Goal: Task Accomplishment & Management: Manage account settings

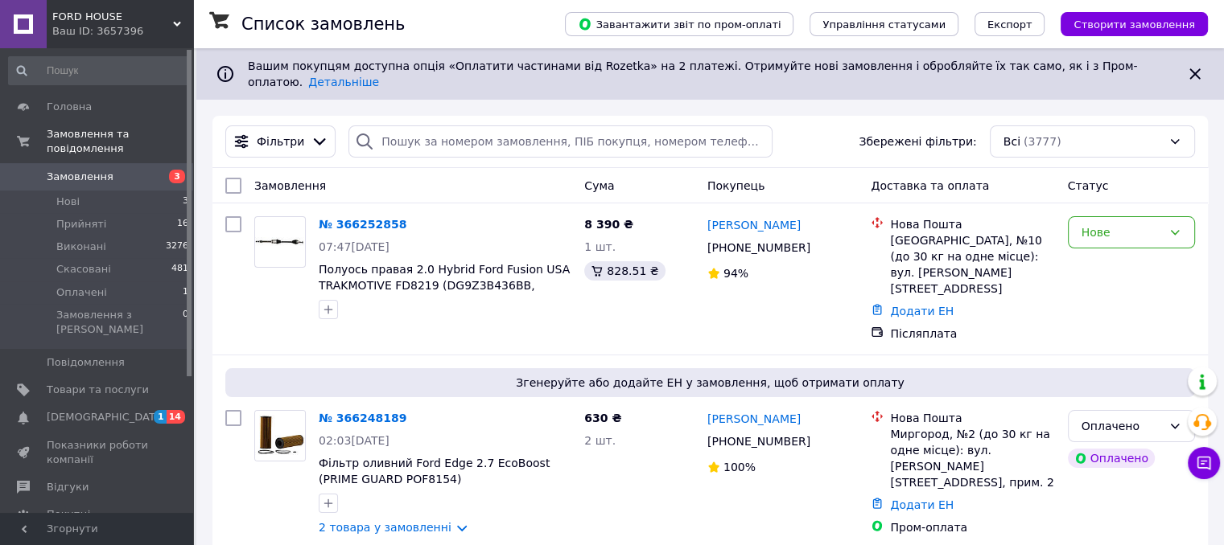
click at [87, 170] on span "Замовлення" at bounding box center [80, 177] width 67 height 14
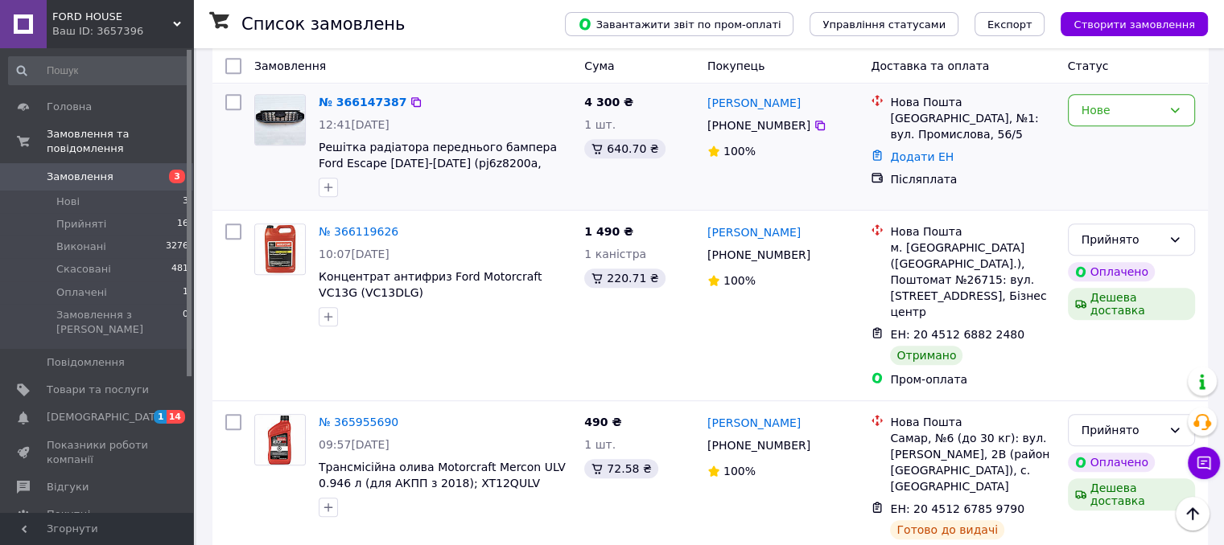
scroll to position [804, 0]
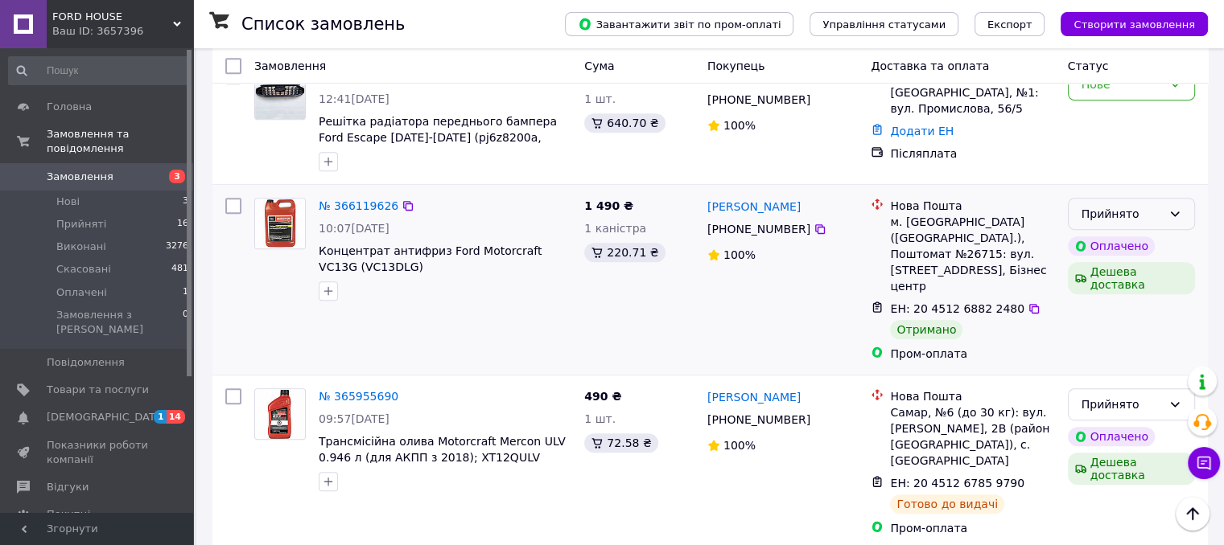
click at [1156, 205] on div "Прийнято" at bounding box center [1121, 214] width 80 height 18
click at [1135, 197] on li "Виконано" at bounding box center [1130, 194] width 125 height 29
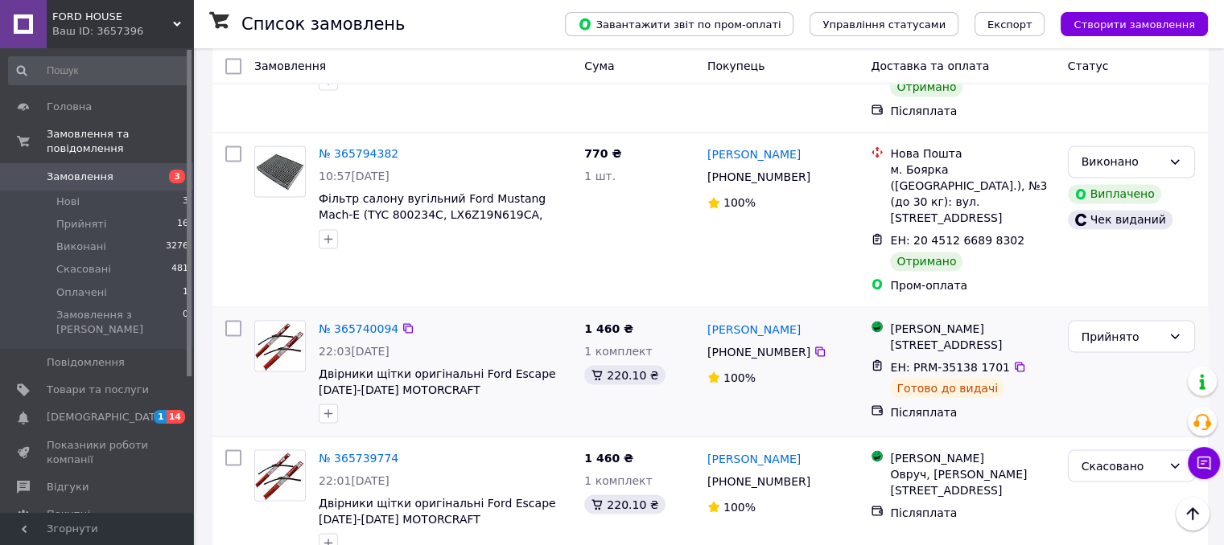
scroll to position [2734, 0]
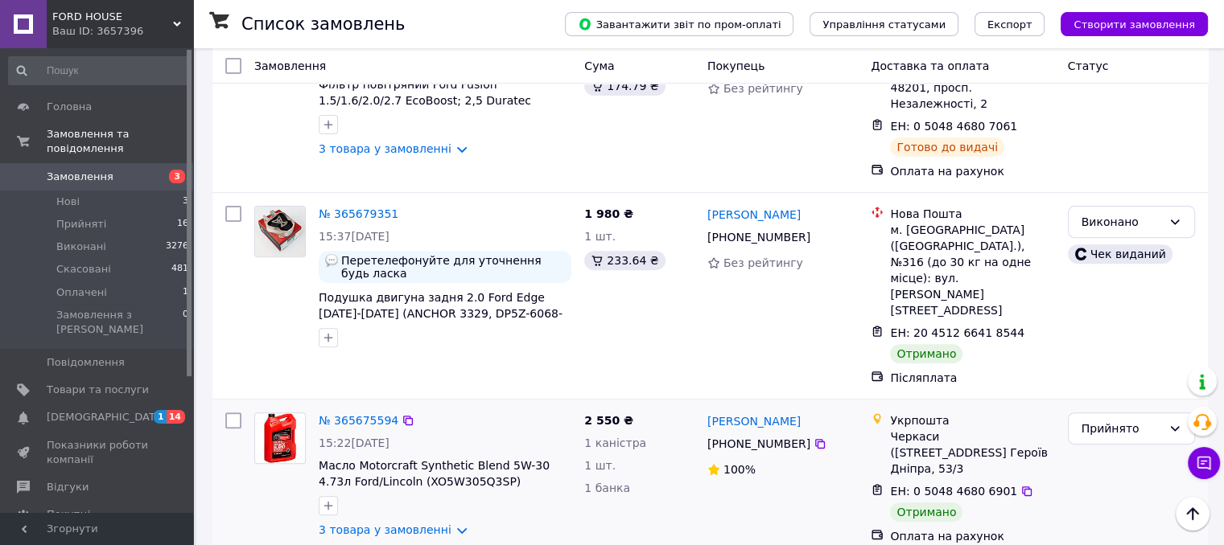
scroll to position [563, 0]
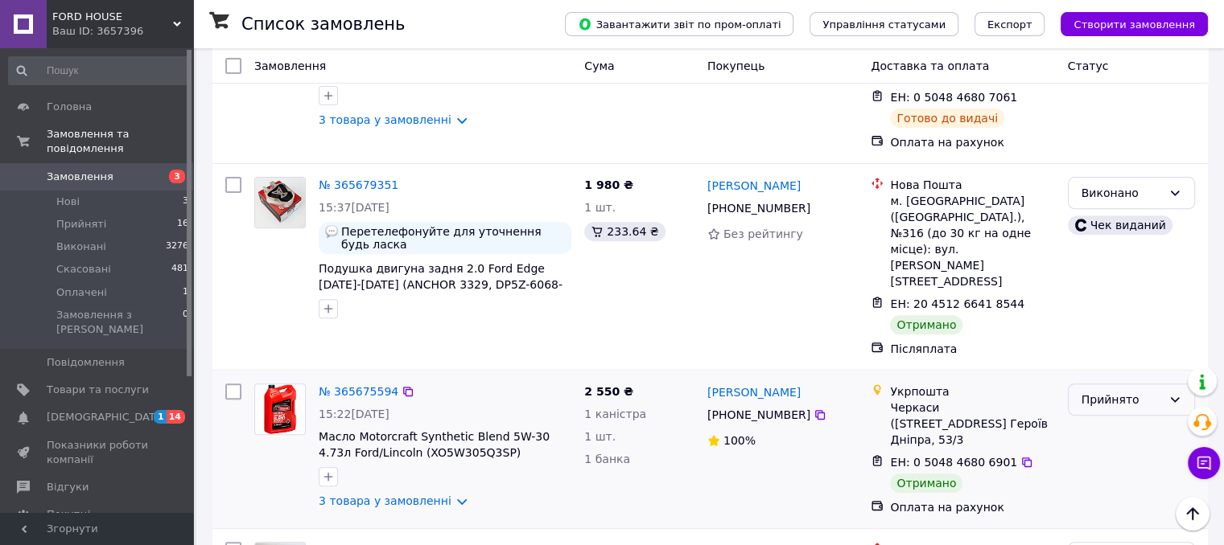
click at [1128, 391] on div "Прийнято" at bounding box center [1121, 400] width 80 height 18
click at [1120, 337] on li "Виконано" at bounding box center [1130, 336] width 125 height 29
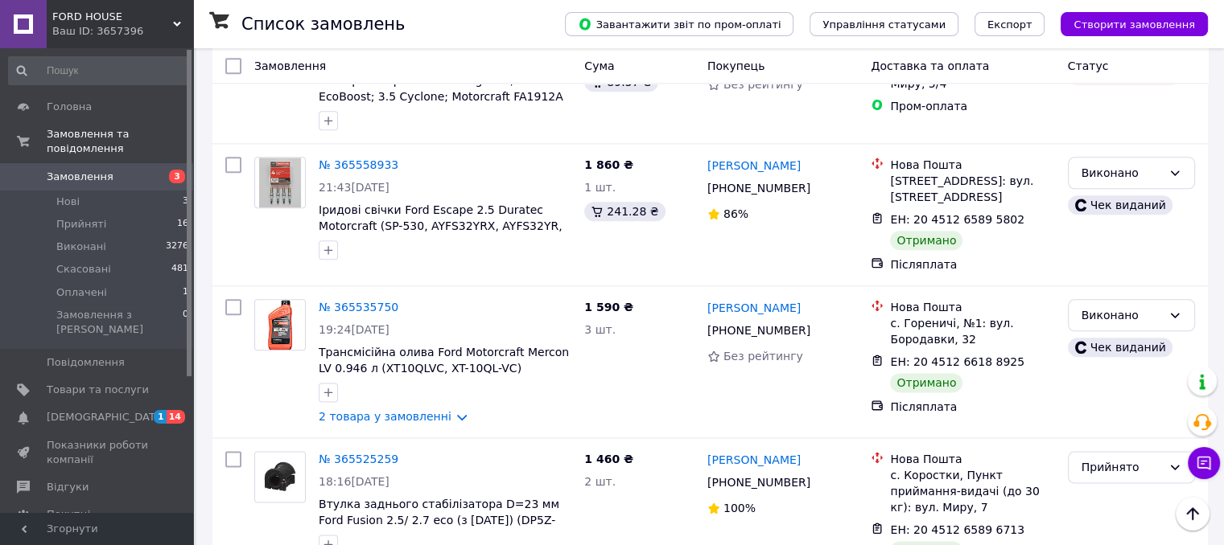
scroll to position [1931, 0]
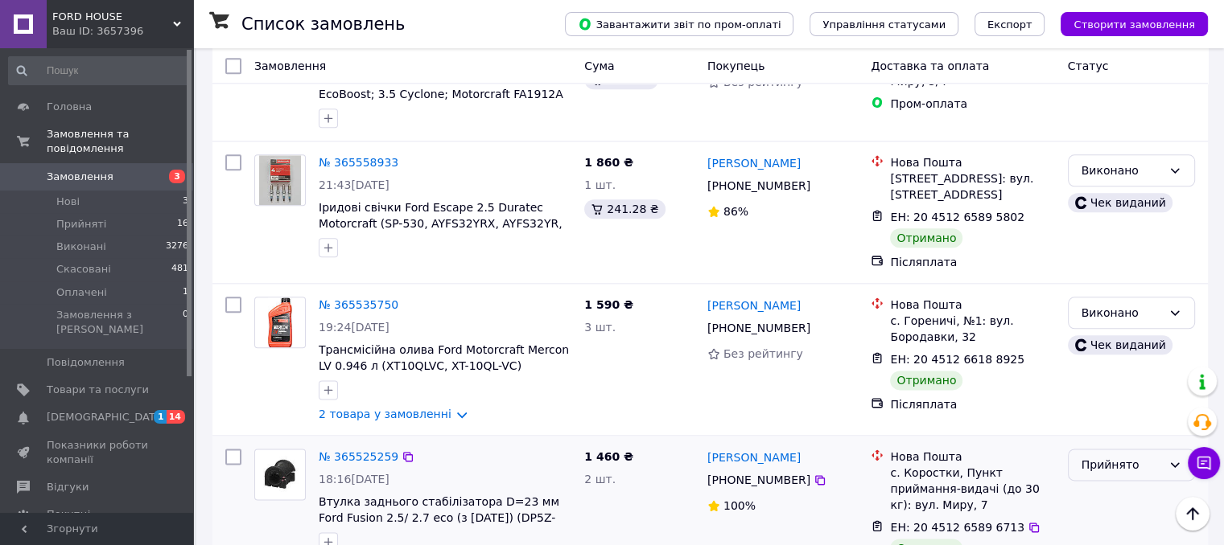
click at [1131, 456] on div "Прийнято" at bounding box center [1121, 465] width 80 height 18
click at [1117, 328] on li "Виконано" at bounding box center [1130, 323] width 125 height 29
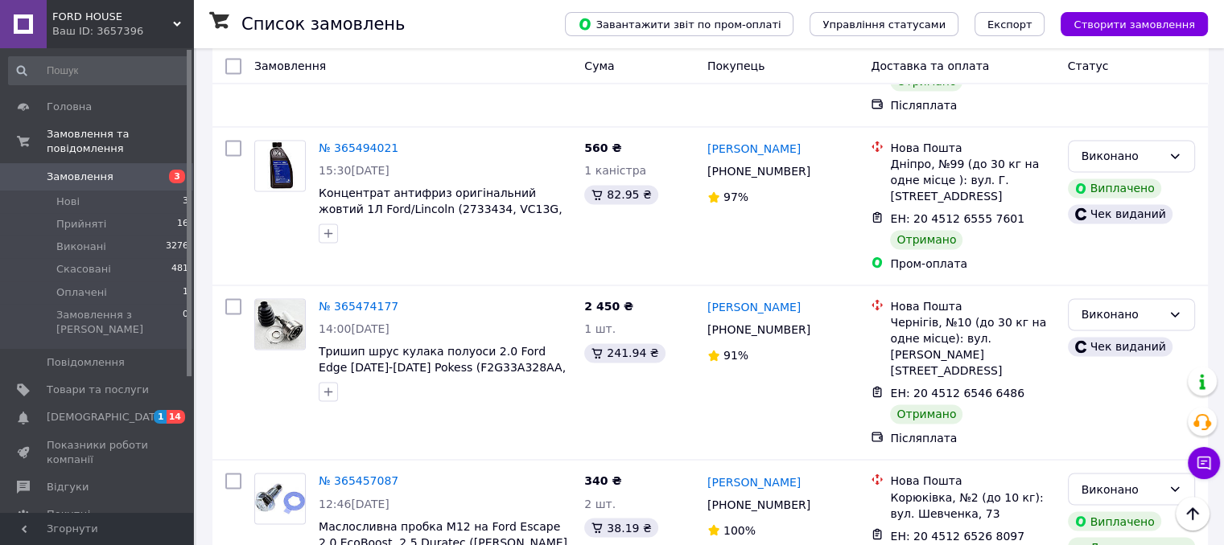
scroll to position [2724, 0]
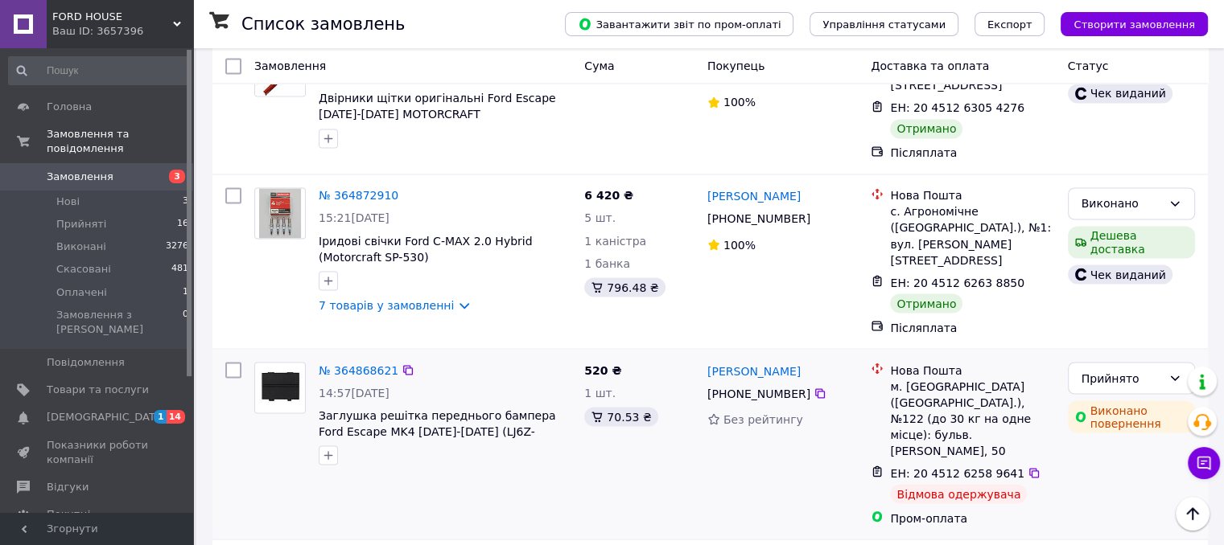
scroll to position [2857, 0]
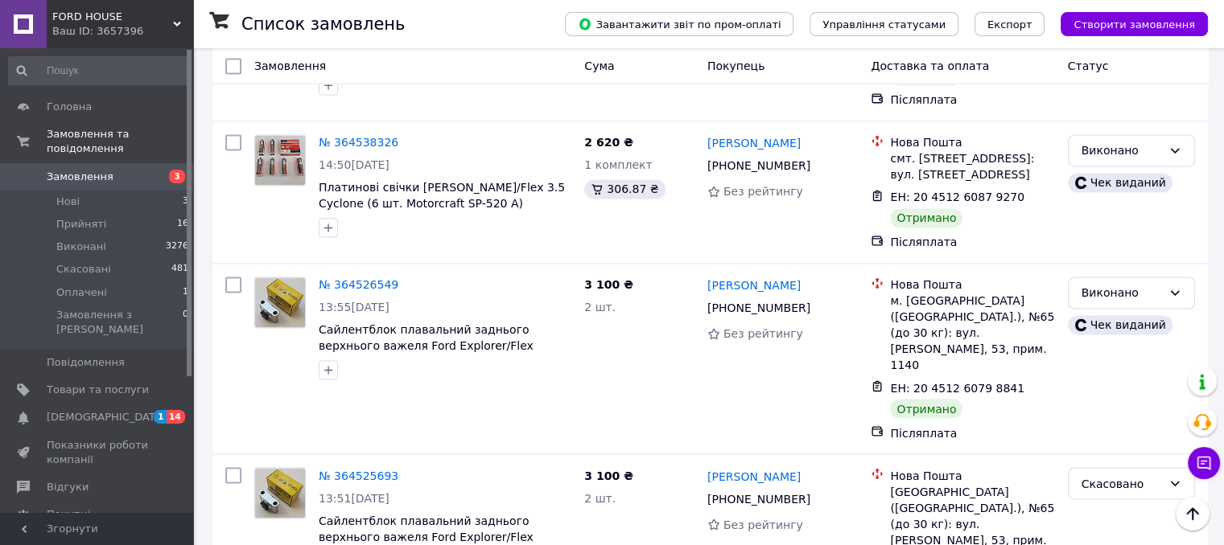
scroll to position [2697, 0]
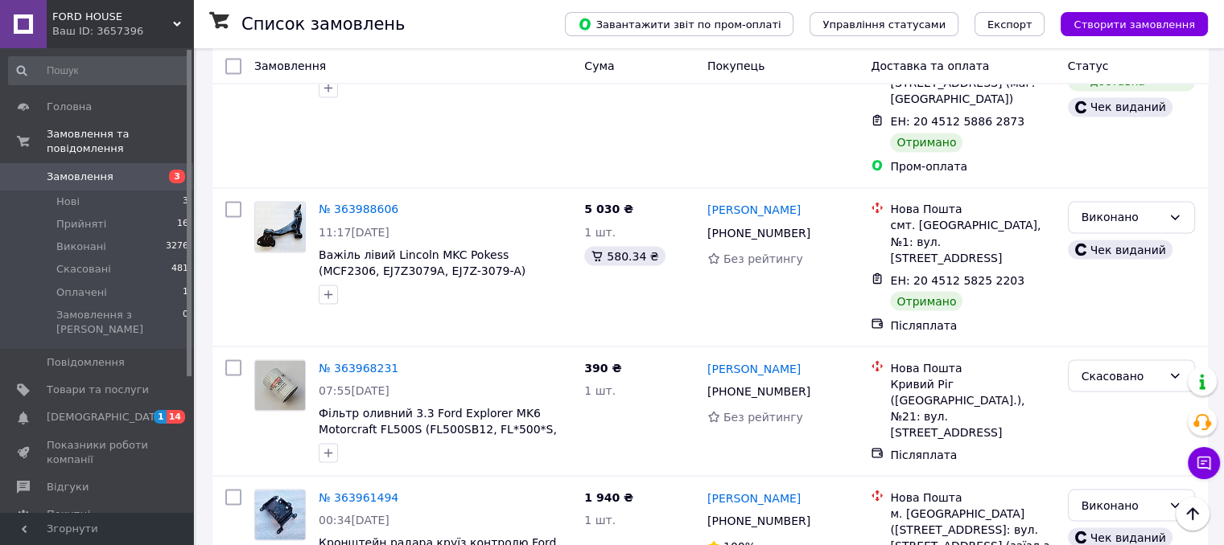
scroll to position [2832, 0]
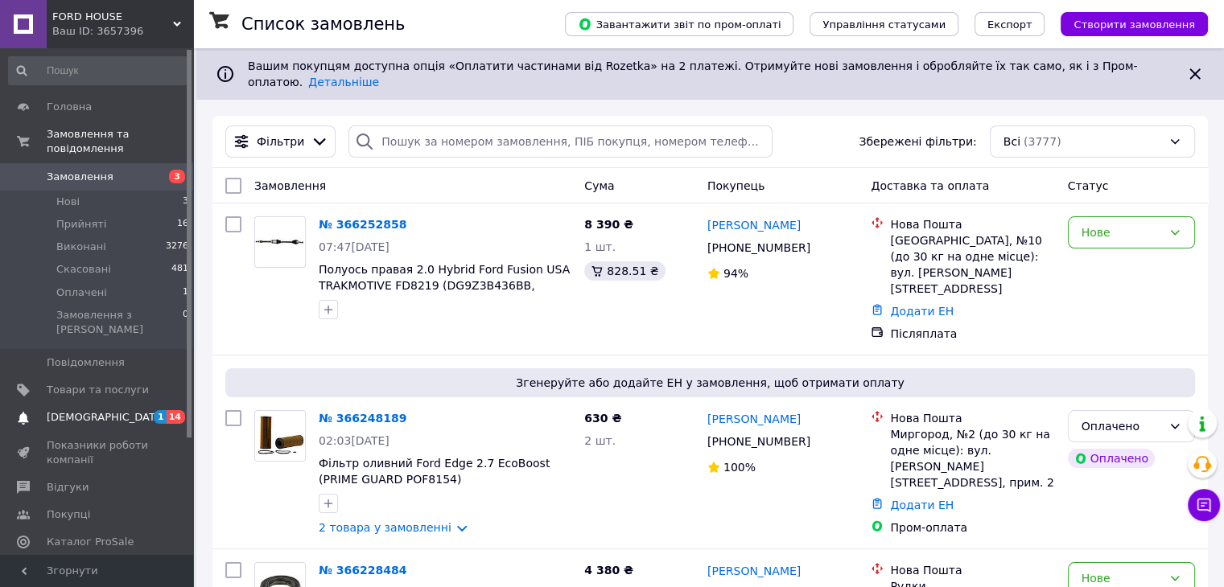
click at [95, 410] on span "[DEMOGRAPHIC_DATA]" at bounding box center [106, 417] width 119 height 14
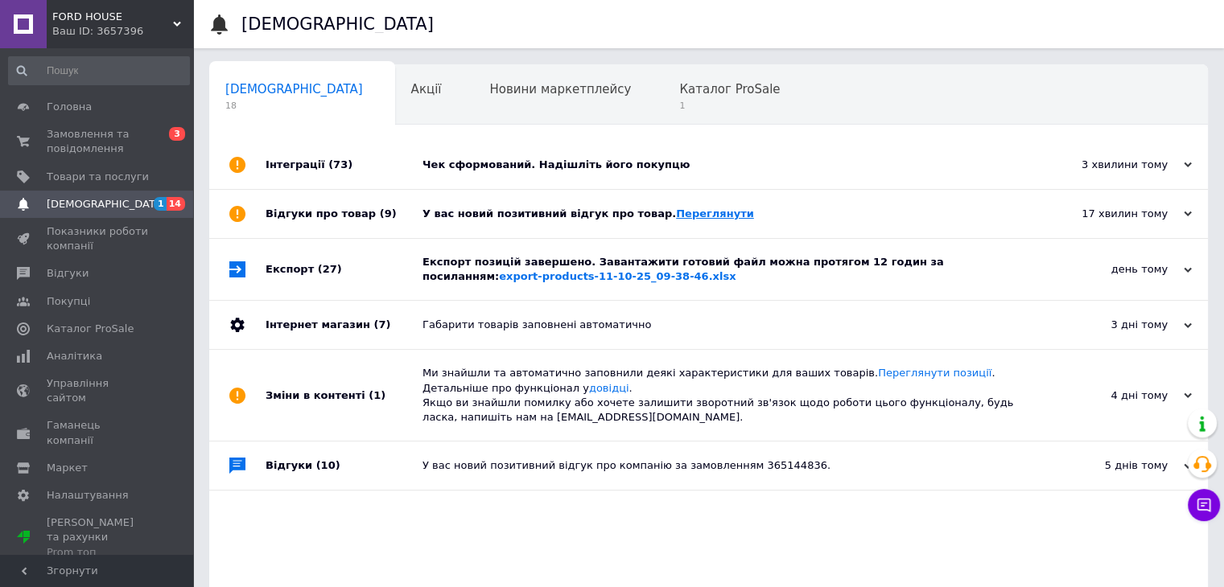
click at [685, 217] on link "Переглянути" at bounding box center [715, 214] width 78 height 12
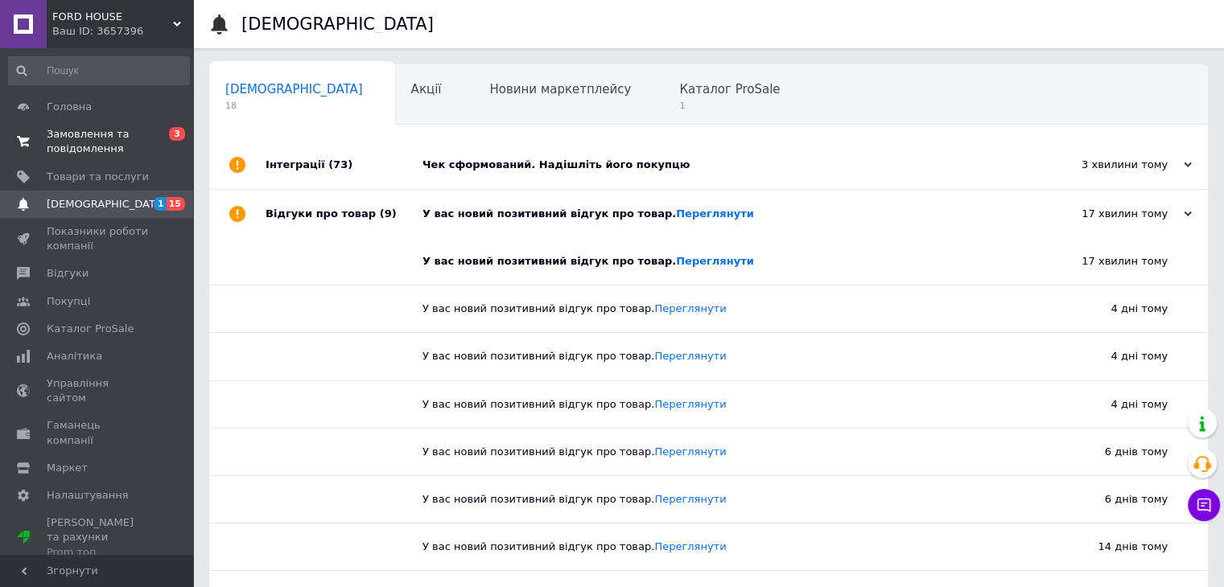
click at [90, 138] on span "Замовлення та повідомлення" at bounding box center [98, 141] width 102 height 29
